Goal: Task Accomplishment & Management: Manage account settings

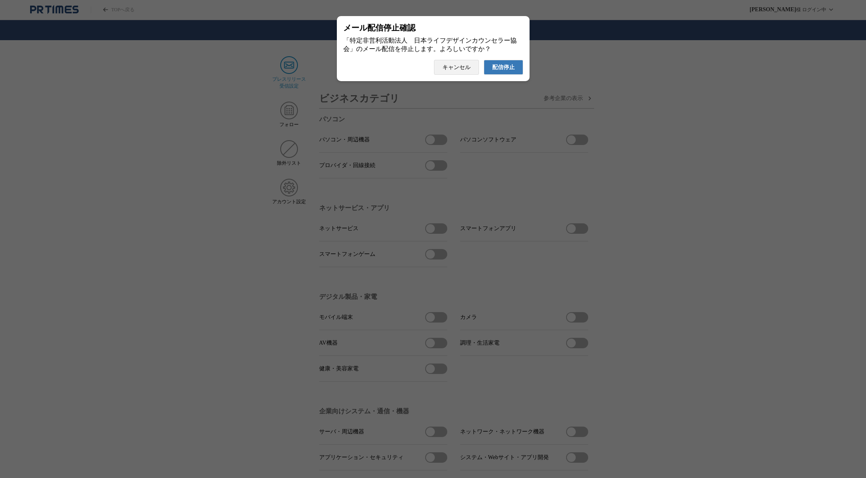
click at [511, 71] on span "配信停止" at bounding box center [503, 67] width 22 height 7
click at [502, 71] on span "配信停止" at bounding box center [503, 67] width 22 height 7
click at [509, 71] on span "配信停止" at bounding box center [503, 67] width 22 height 7
click at [496, 68] on span "配信停止" at bounding box center [503, 67] width 22 height 7
click at [510, 71] on span "配信停止" at bounding box center [503, 67] width 22 height 7
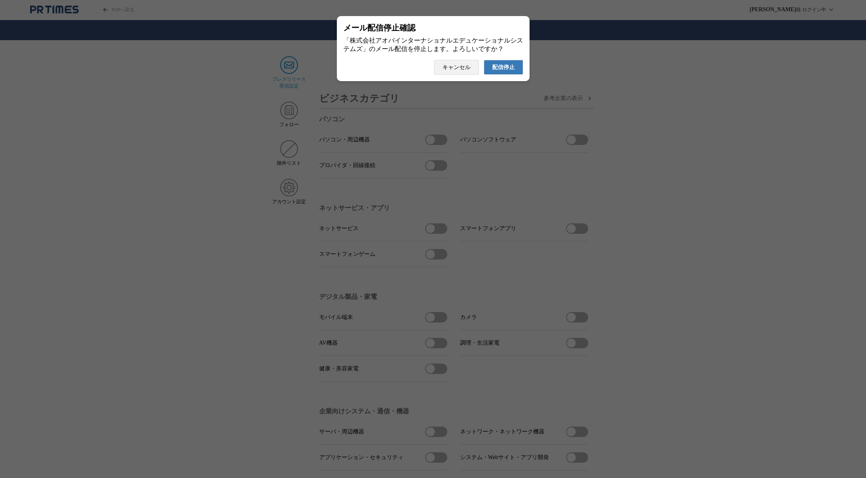
click at [513, 71] on span "配信停止" at bounding box center [503, 67] width 22 height 7
click at [506, 69] on span "配信停止" at bounding box center [503, 67] width 22 height 7
